Goal: Transaction & Acquisition: Purchase product/service

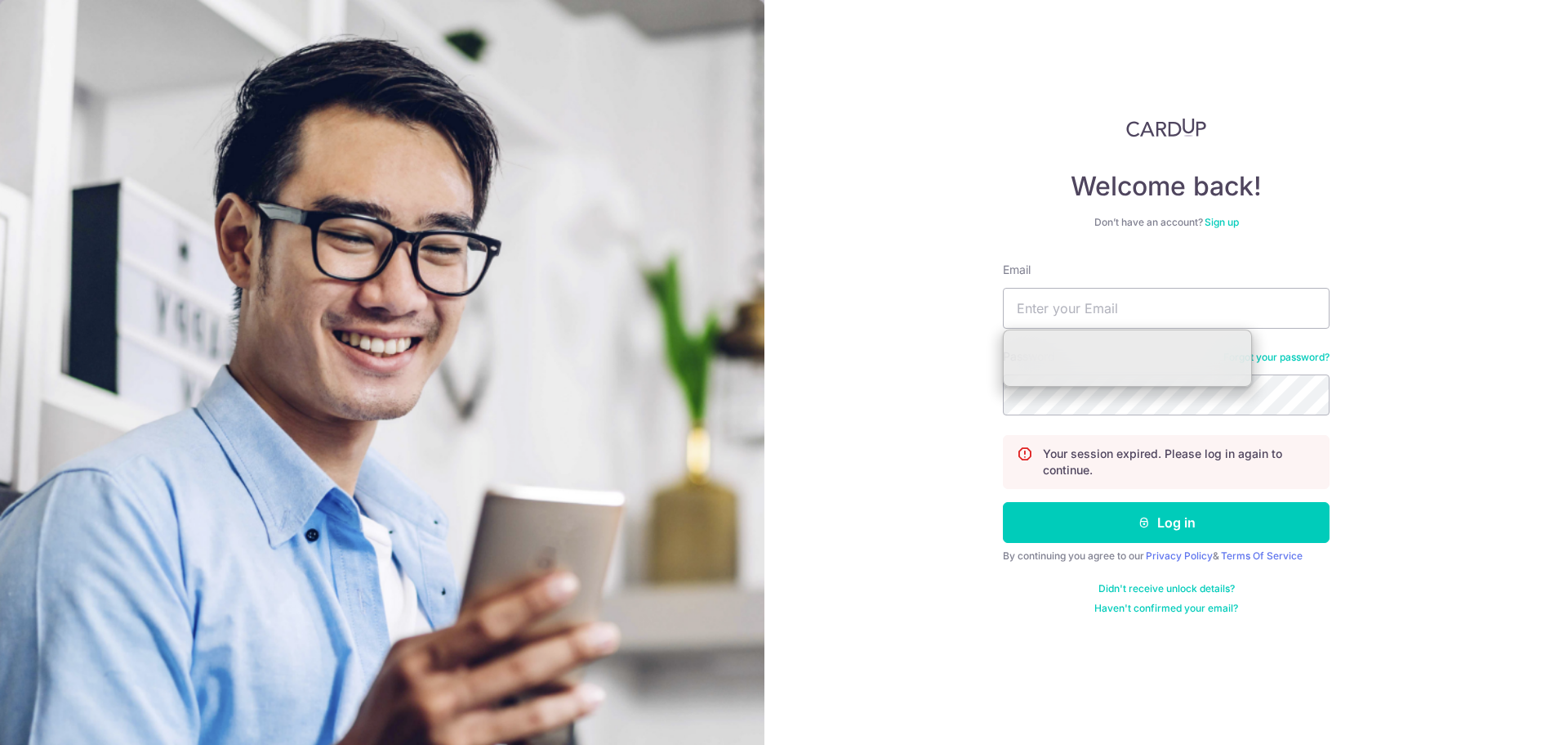
type input "[EMAIL_ADDRESS][DOMAIN_NAME]"
click at [891, 591] on div "Welcome back! Don’t have an account? Sign up Email [EMAIL_ADDRESS][DOMAIN_NAME]…" at bounding box center [1166, 372] width 803 height 745
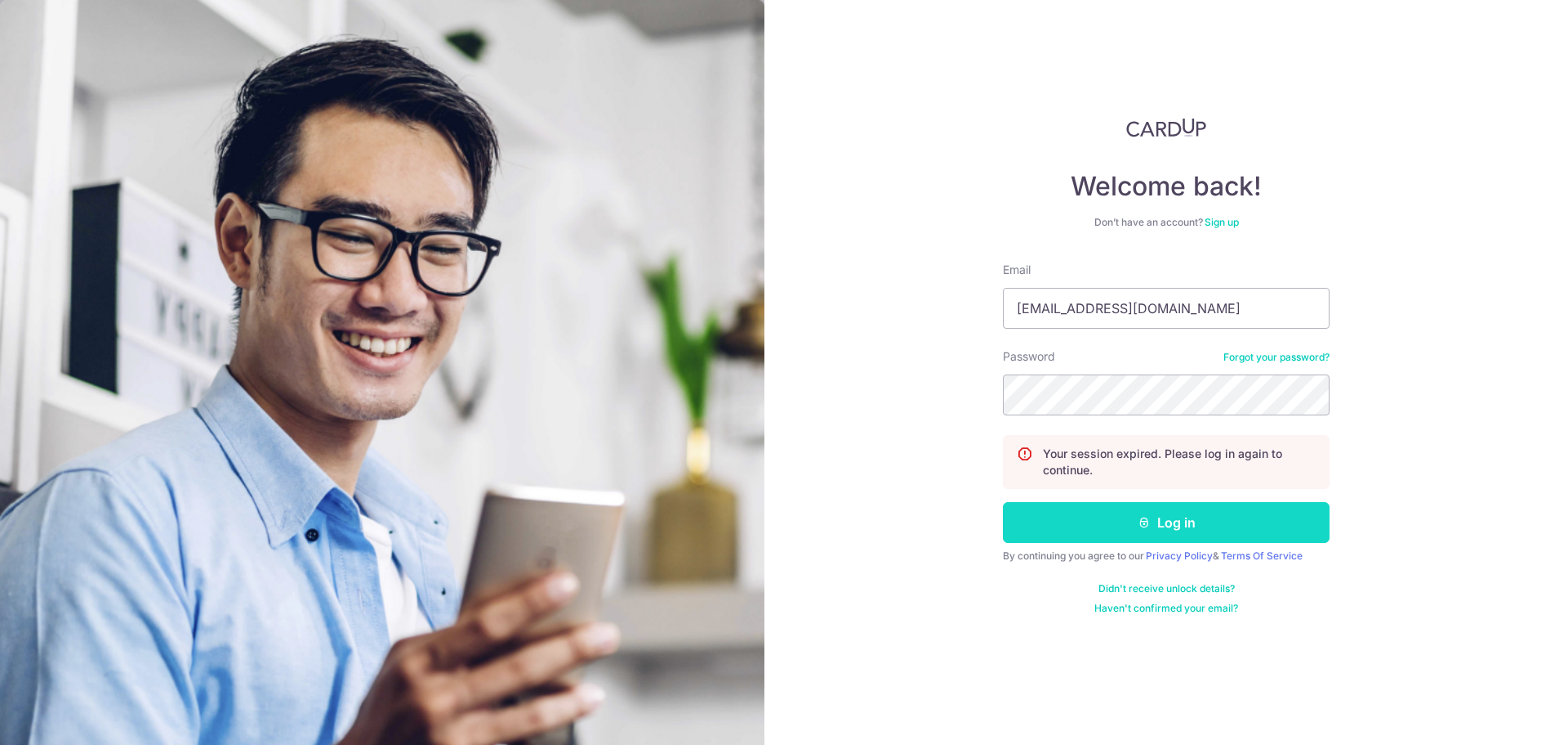
click at [1053, 541] on button "Log in" at bounding box center [1166, 522] width 327 height 41
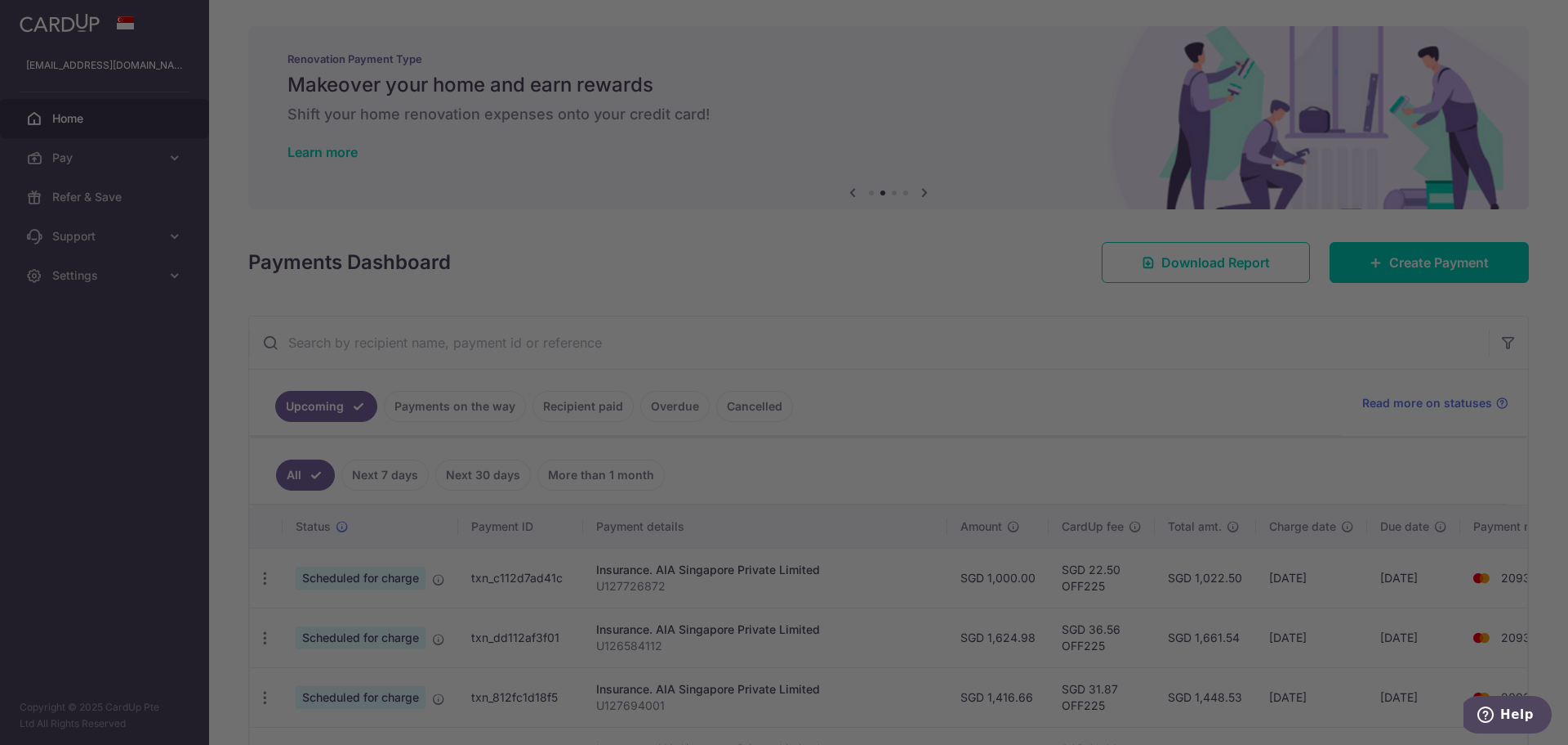
click at [1470, 281] on div at bounding box center [792, 376] width 1584 height 752
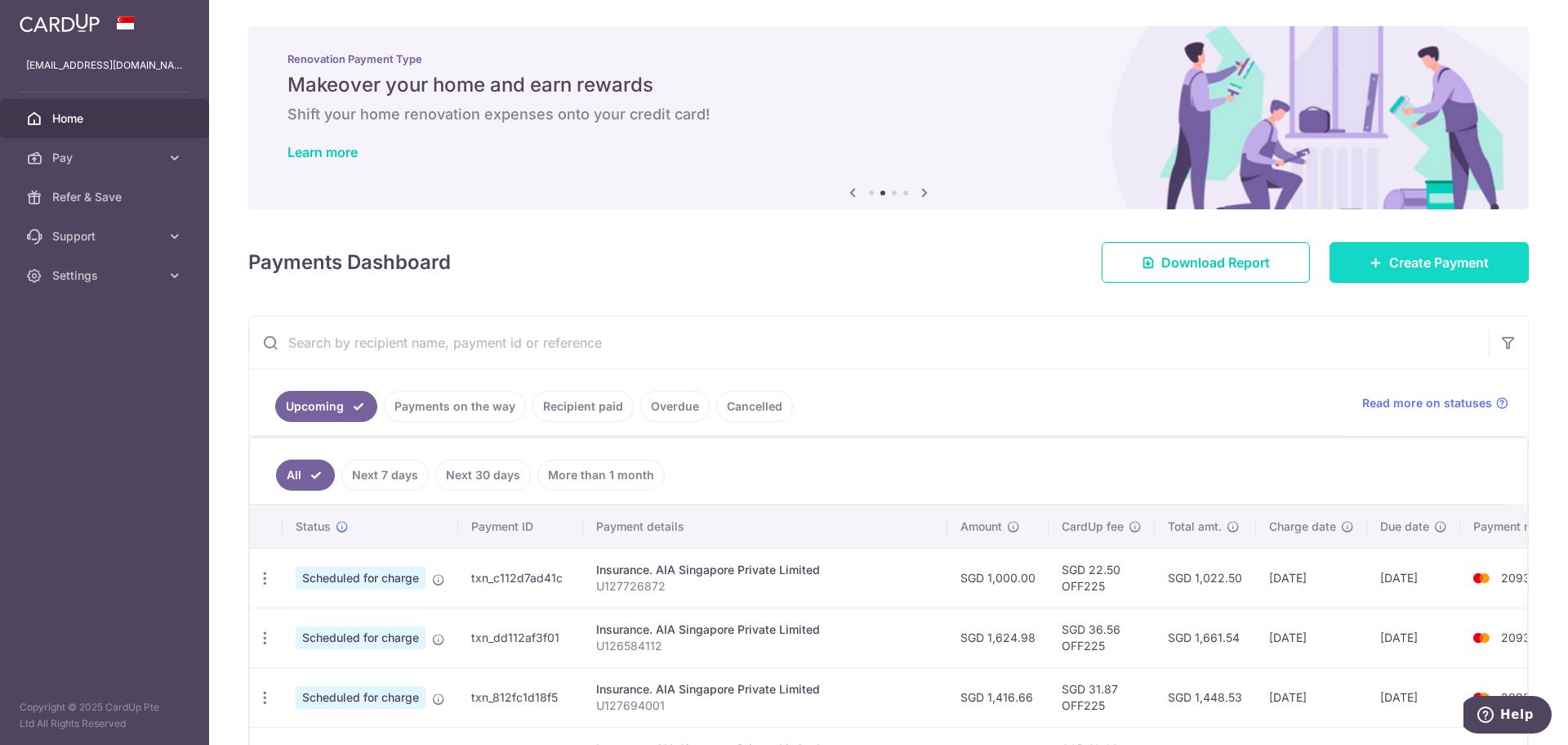
click at [1432, 262] on span "Create Payment" at bounding box center [1439, 263] width 100 height 20
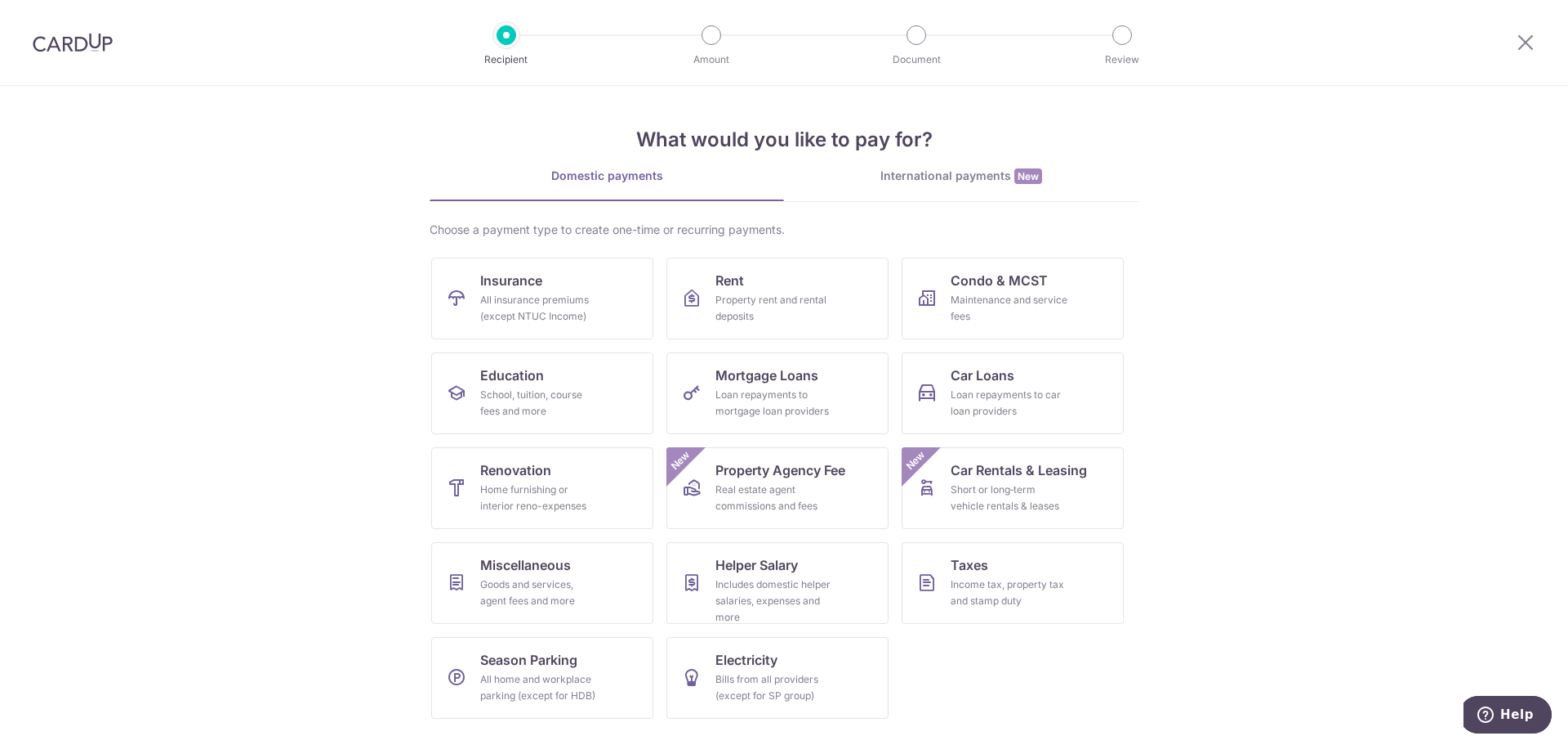
click at [1316, 316] on section "What would you like to pay for? Domestic payments International payments New Ch…" at bounding box center [784, 415] width 1568 height 659
click at [541, 585] on div "Goods and services, agent fees and more" at bounding box center [539, 593] width 118 height 33
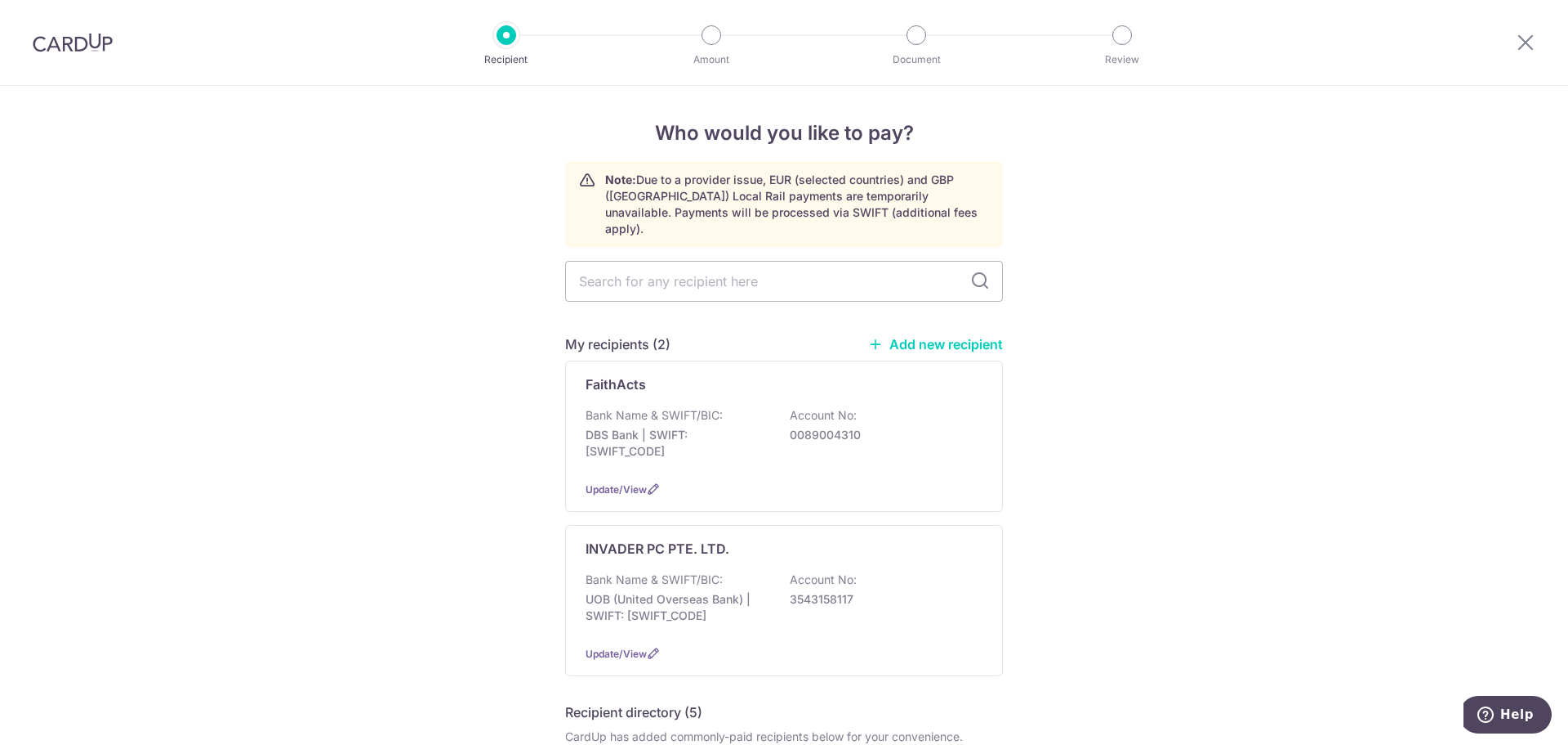
click at [989, 336] on link "Add new recipient" at bounding box center [936, 344] width 135 height 16
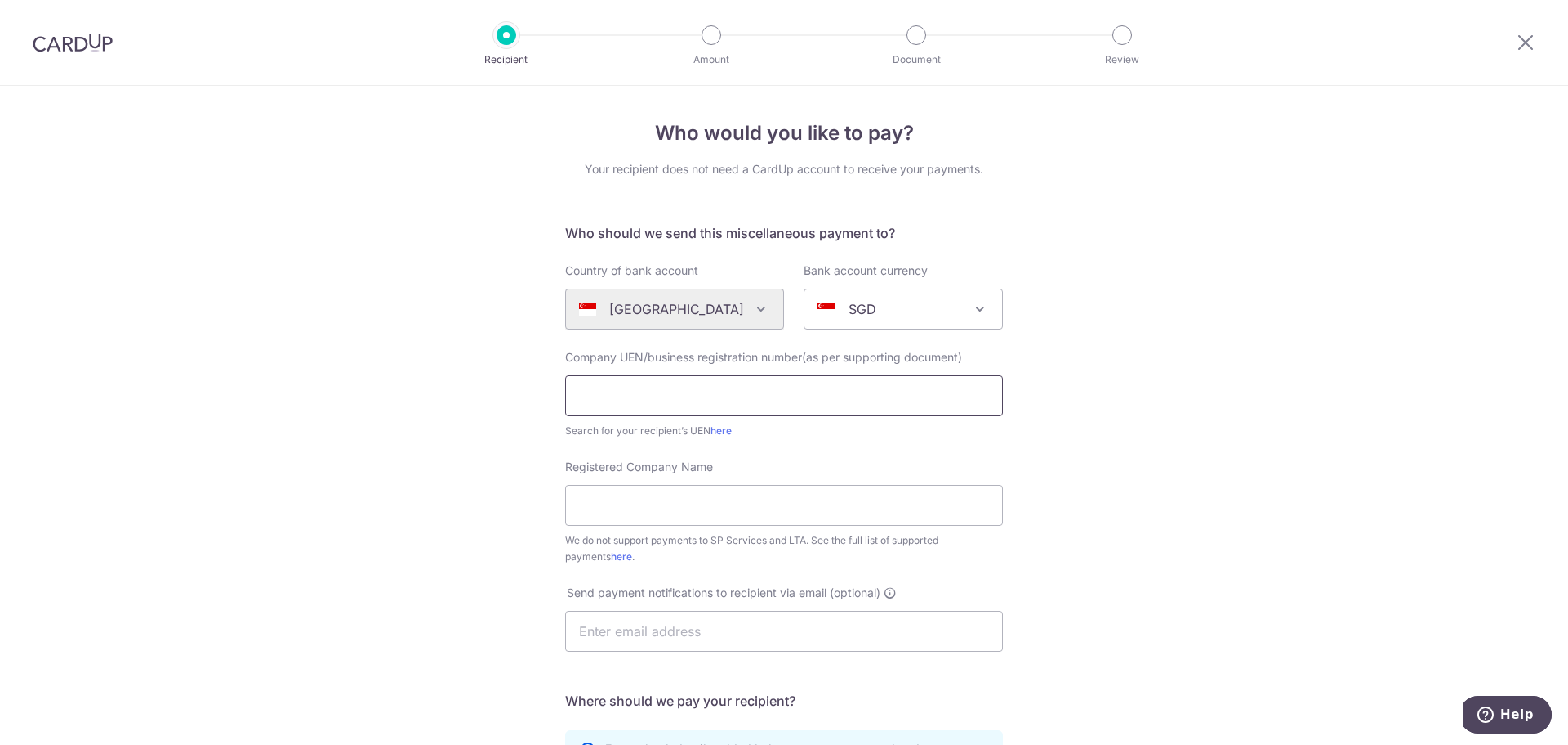
click at [814, 410] on input "text" at bounding box center [784, 395] width 438 height 41
click at [1223, 355] on div "Who would you like to pay? Your recipient does not need a CardUp account to rec…" at bounding box center [784, 593] width 1568 height 1013
click at [869, 403] on input "text" at bounding box center [784, 395] width 438 height 41
drag, startPoint x: 1303, startPoint y: 336, endPoint x: 1284, endPoint y: 339, distance: 19.2
click at [1303, 335] on div "Who would you like to pay? Your recipient does not need a CardUp account to rec…" at bounding box center [784, 593] width 1568 height 1013
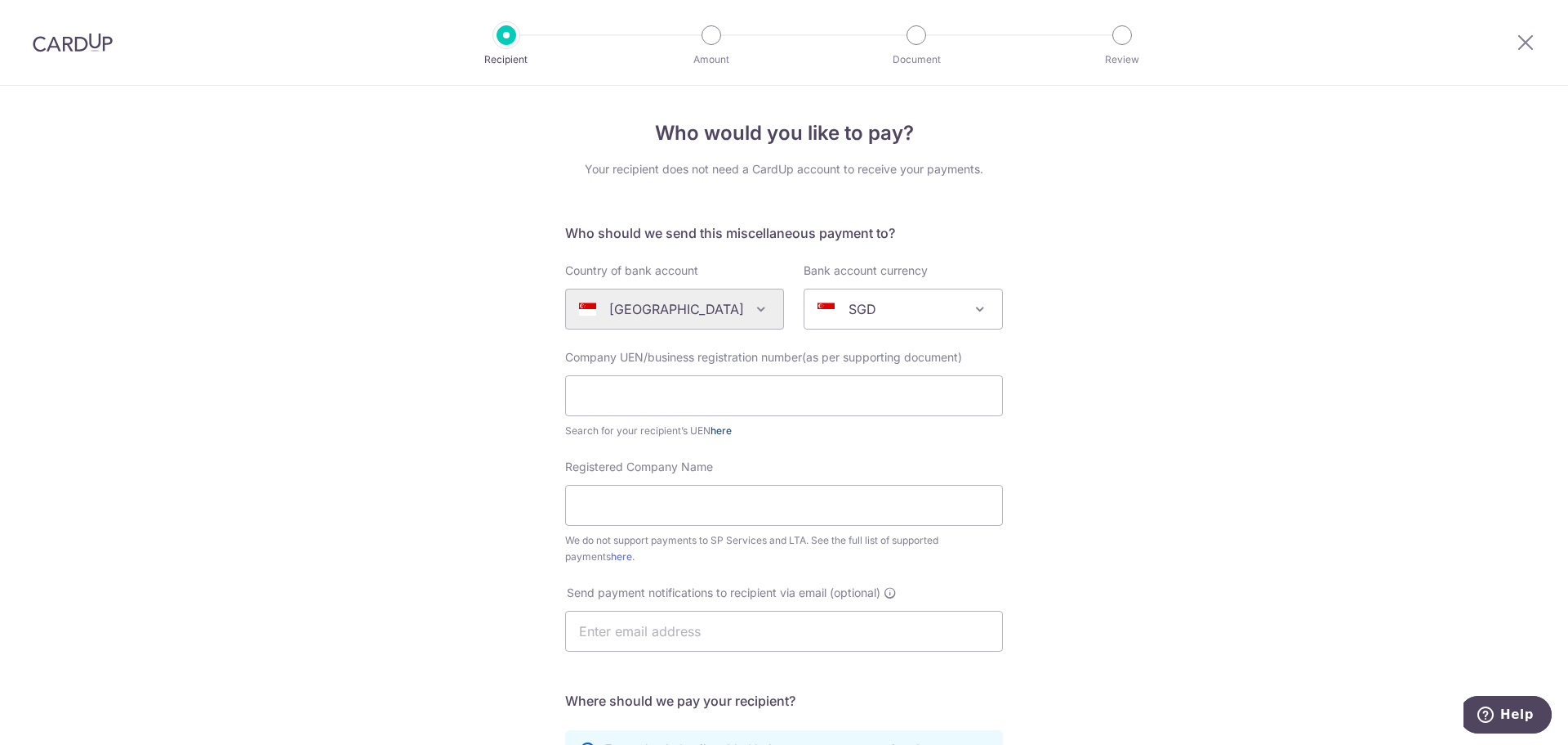
click at [722, 429] on link "here" at bounding box center [721, 431] width 21 height 13
click at [1063, 297] on div "Who would you like to pay? Your recipient does not need a CardUp account to rec…" at bounding box center [784, 593] width 1568 height 1013
